Goal: Find specific page/section: Find specific page/section

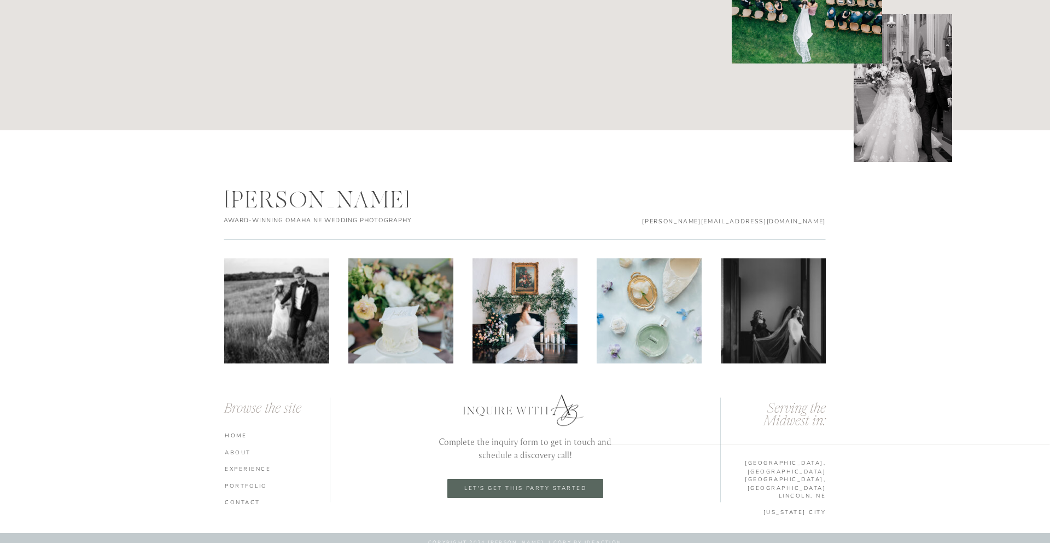
scroll to position [5728, 0]
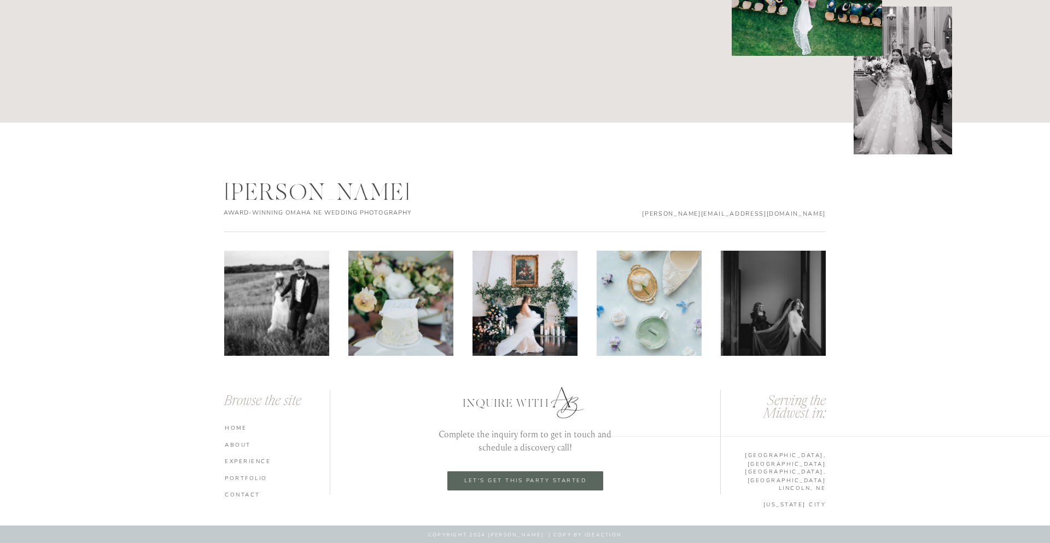
click at [239, 444] on nav "ABOUT" at bounding box center [279, 444] width 108 height 8
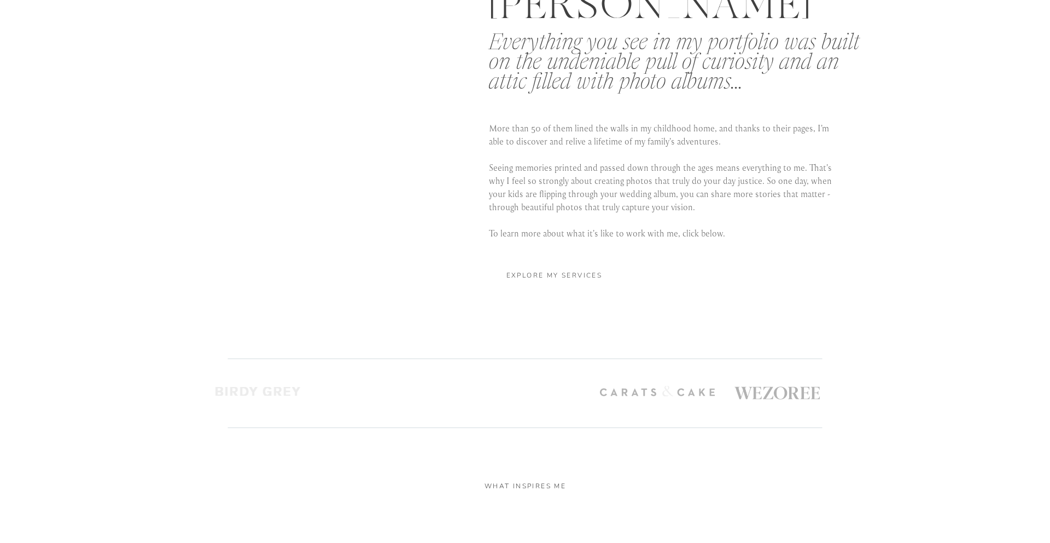
scroll to position [2070, 0]
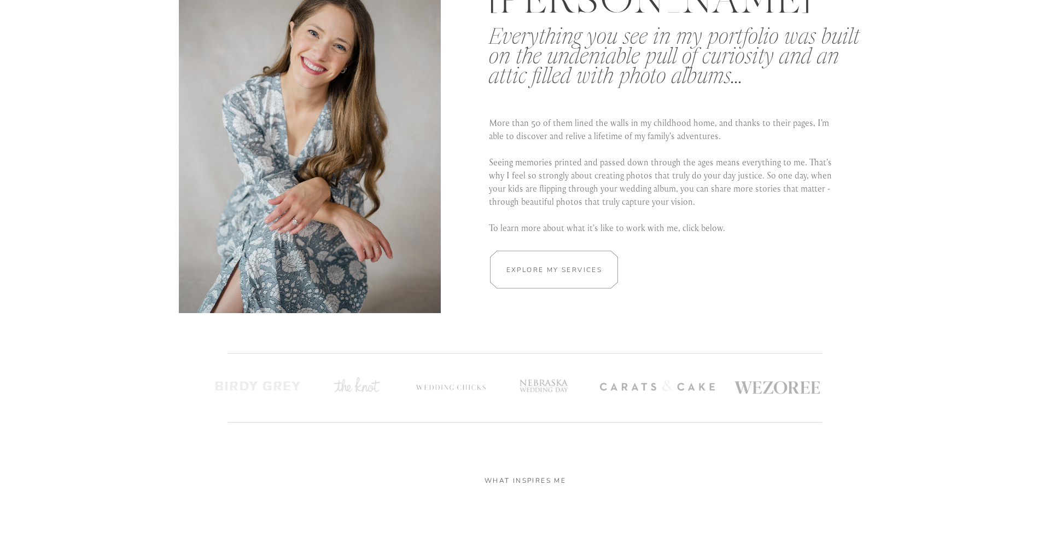
click at [551, 269] on h2 "Explore my services" at bounding box center [554, 269] width 103 height 10
click at [536, 264] on div at bounding box center [553, 270] width 191 height 38
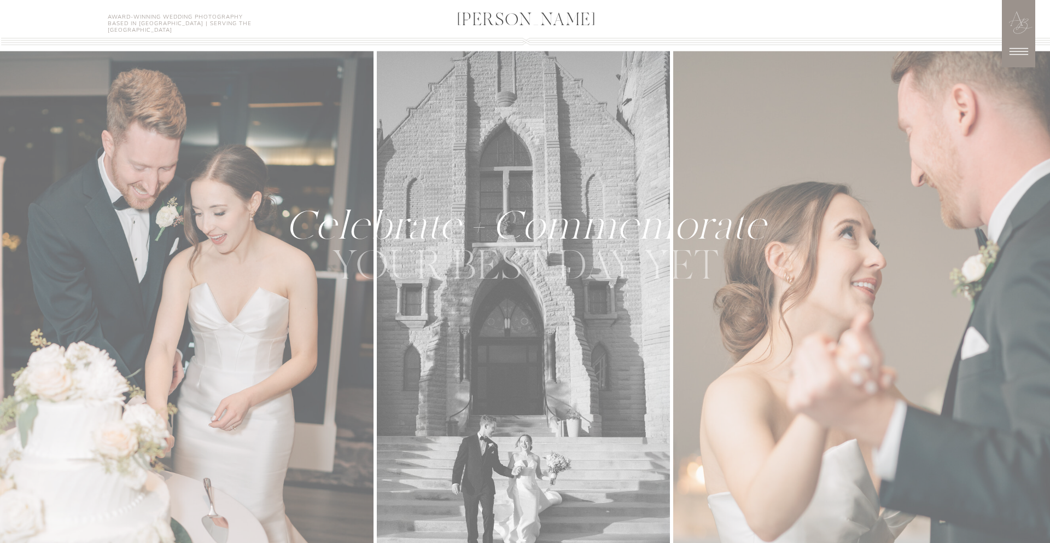
click at [532, 274] on p "YOUR BEST DAY YET" at bounding box center [526, 268] width 512 height 45
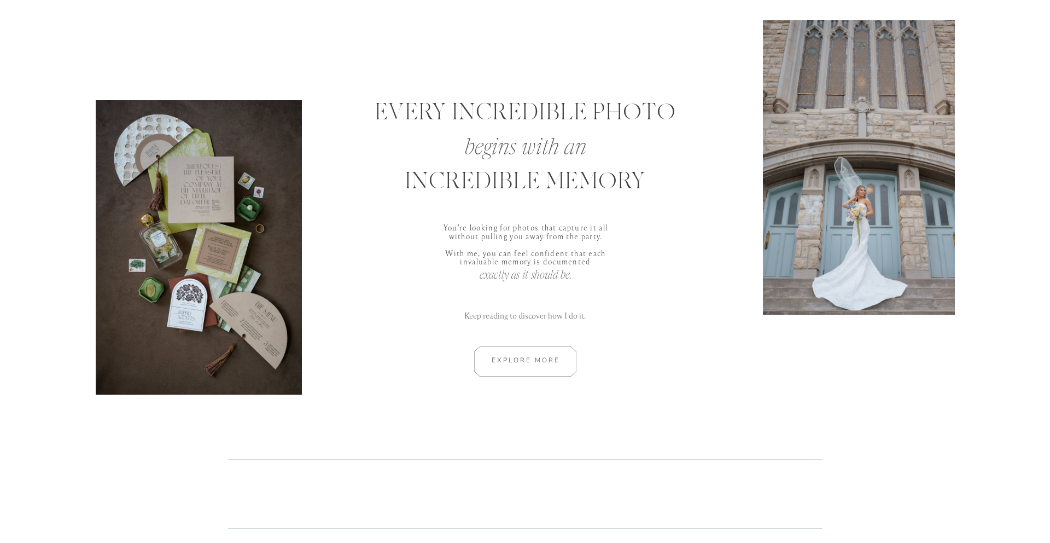
scroll to position [768, 0]
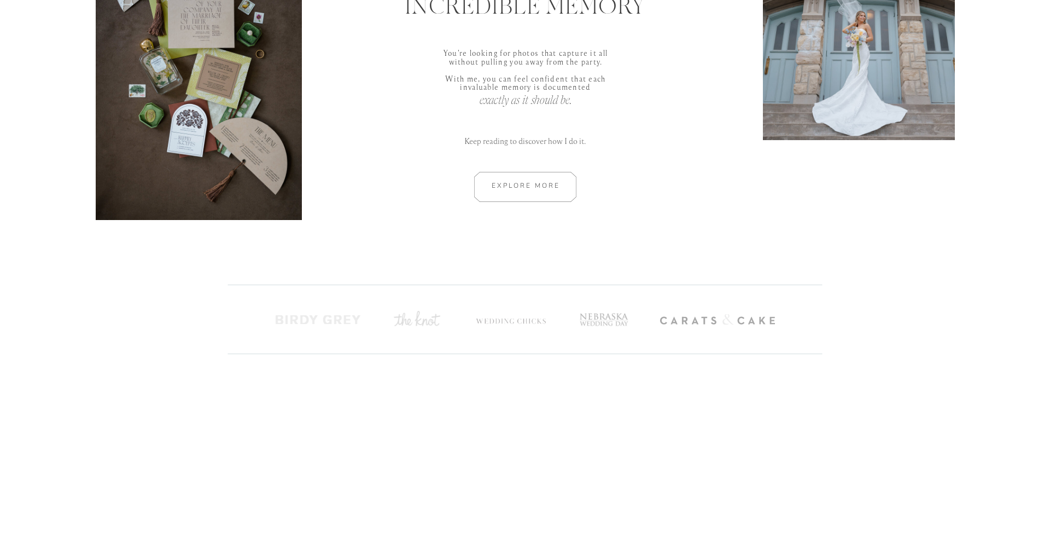
click at [519, 181] on div at bounding box center [525, 187] width 147 height 30
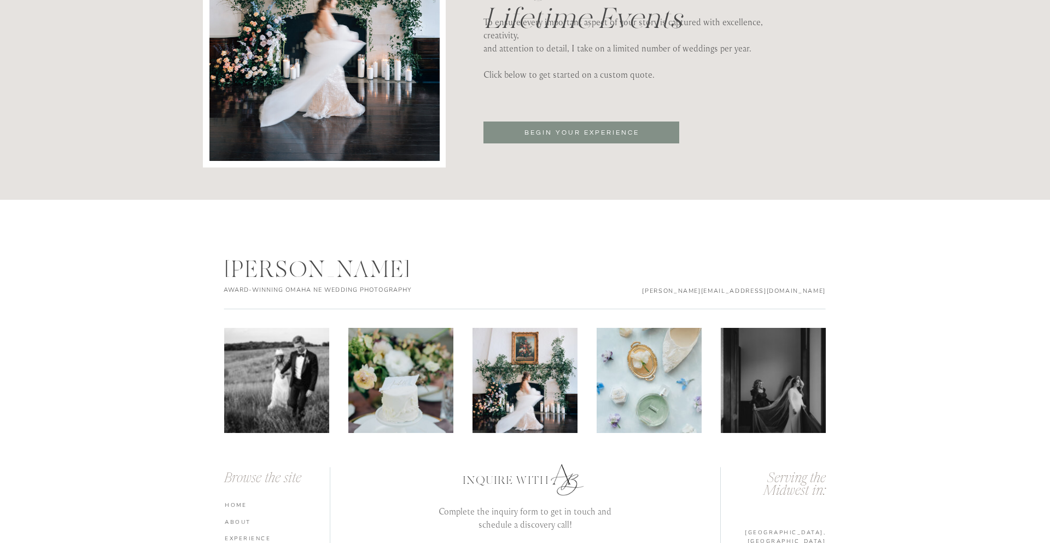
scroll to position [3821, 0]
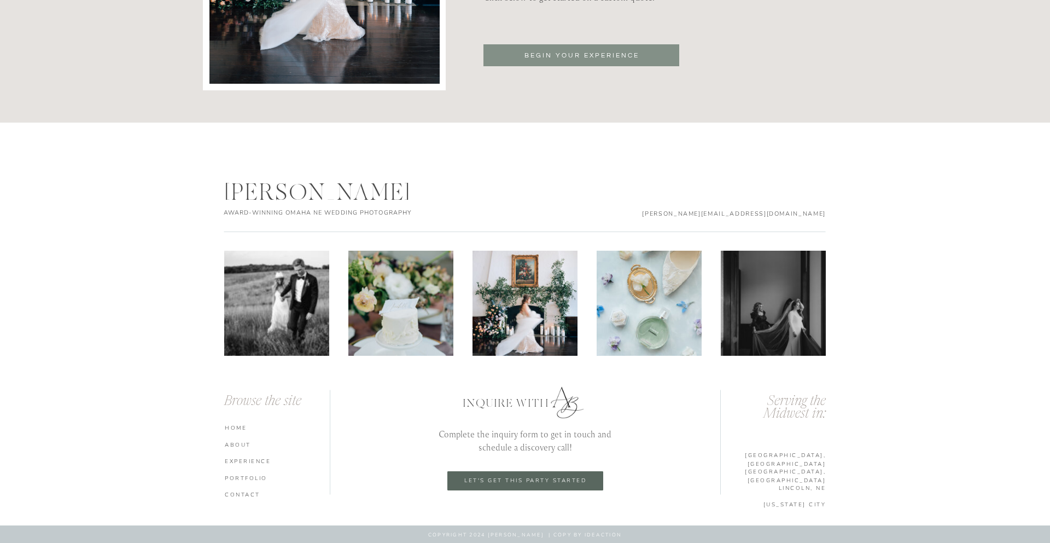
click at [790, 454] on h3 "[GEOGRAPHIC_DATA], [GEOGRAPHIC_DATA]" at bounding box center [772, 455] width 108 height 8
click at [250, 477] on nav "portfolio" at bounding box center [279, 478] width 108 height 8
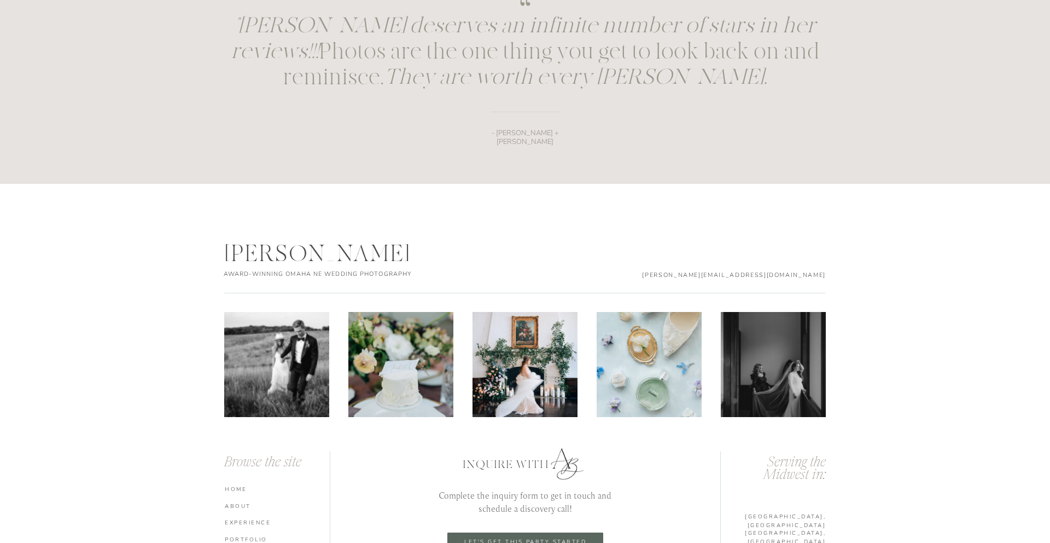
scroll to position [1578, 0]
